Goal: Submit feedback/report problem

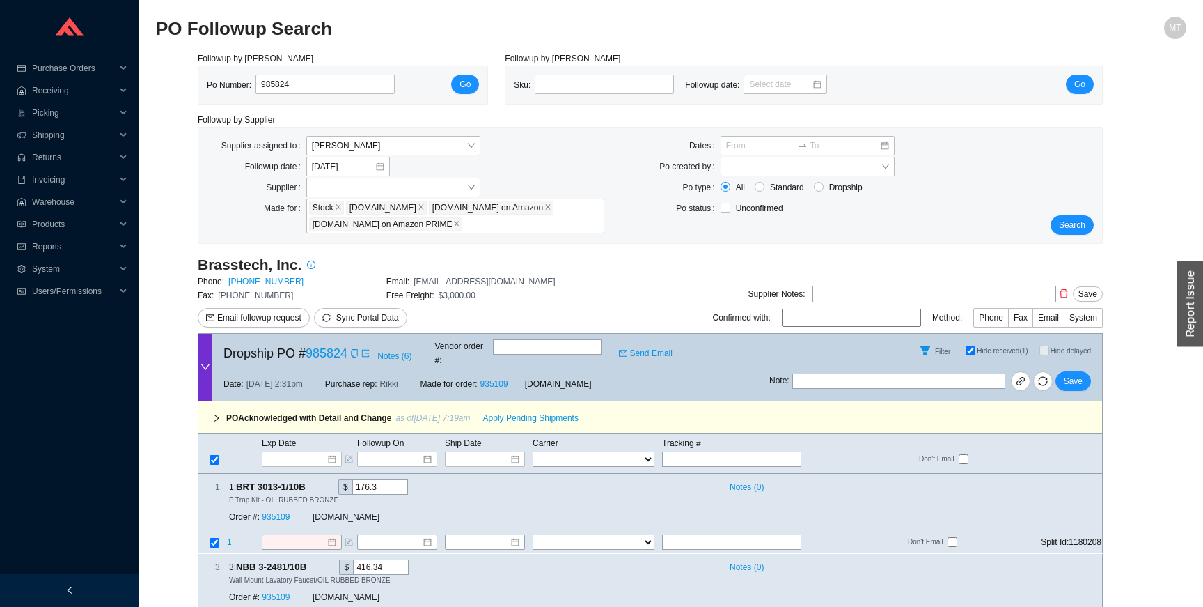
click at [1194, 322] on div "button" at bounding box center [1190, 303] width 26 height 86
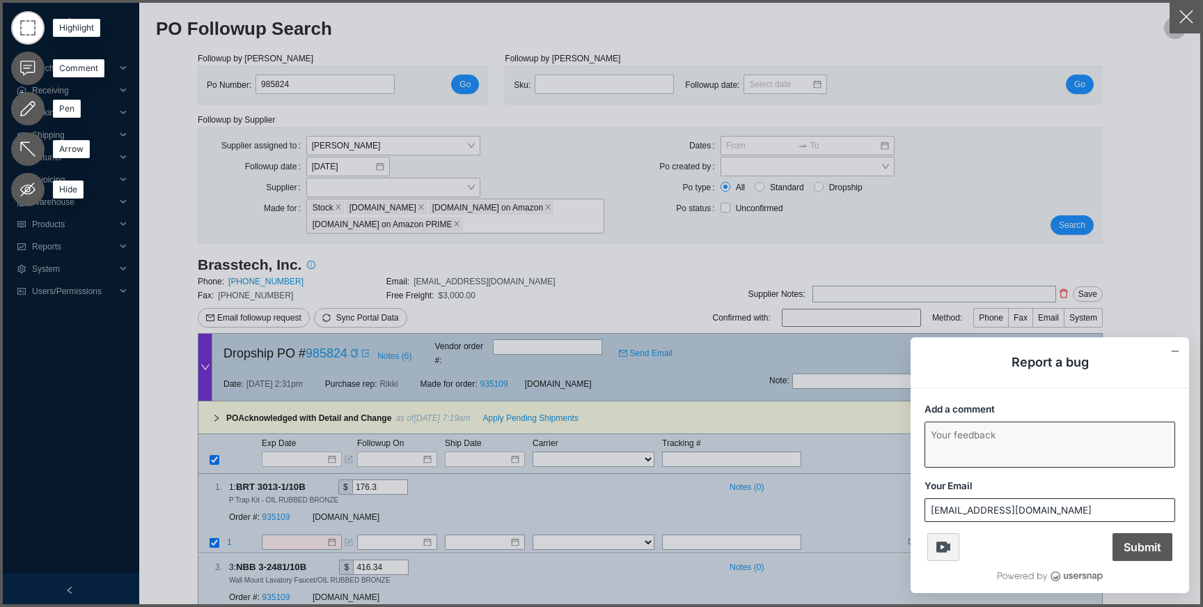
click at [1016, 441] on textarea "Add a comment" at bounding box center [1049, 444] width 249 height 45
type textarea "getting error"
click at [950, 506] on input "[EMAIL_ADDRESS][DOMAIN_NAME]" at bounding box center [1049, 510] width 249 height 22
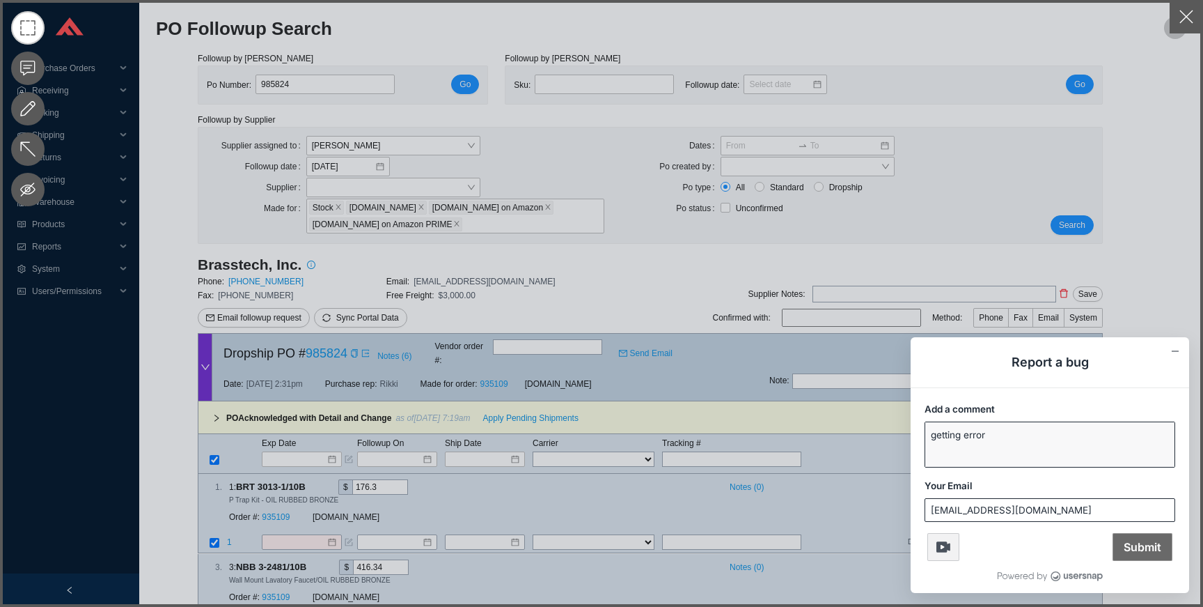
type input "[EMAIL_ADDRESS][DOMAIN_NAME]"
click at [1151, 547] on span "Submit" at bounding box center [1143, 547] width 60 height 28
